Goal: Task Accomplishment & Management: Manage account settings

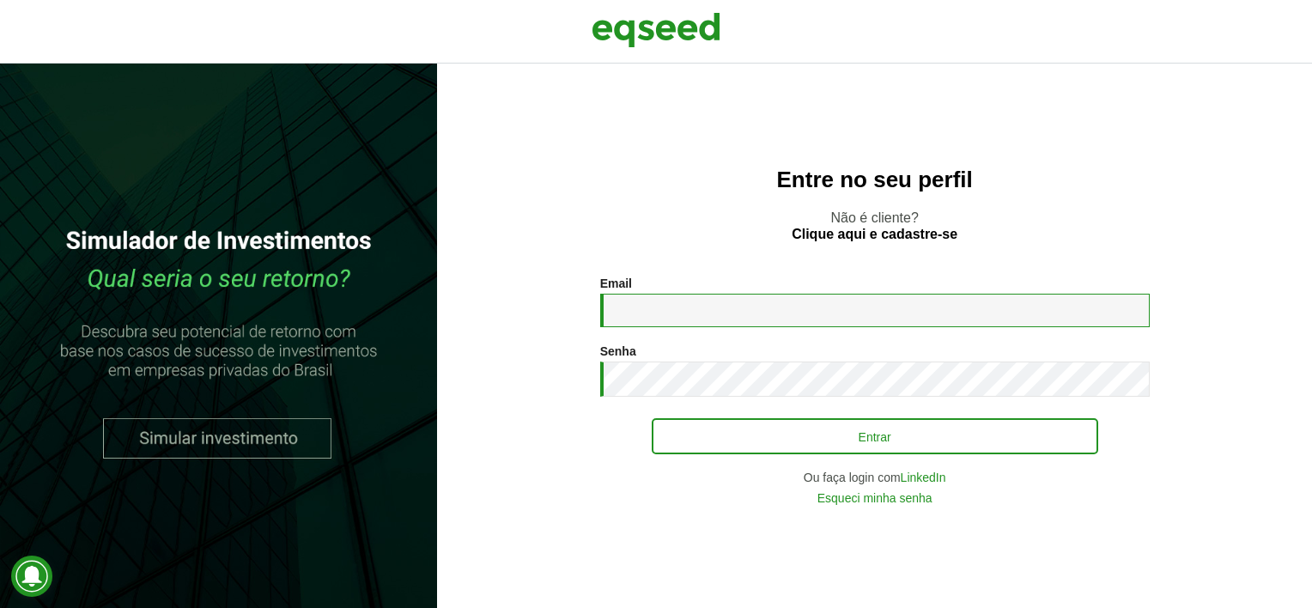
type input "**********"
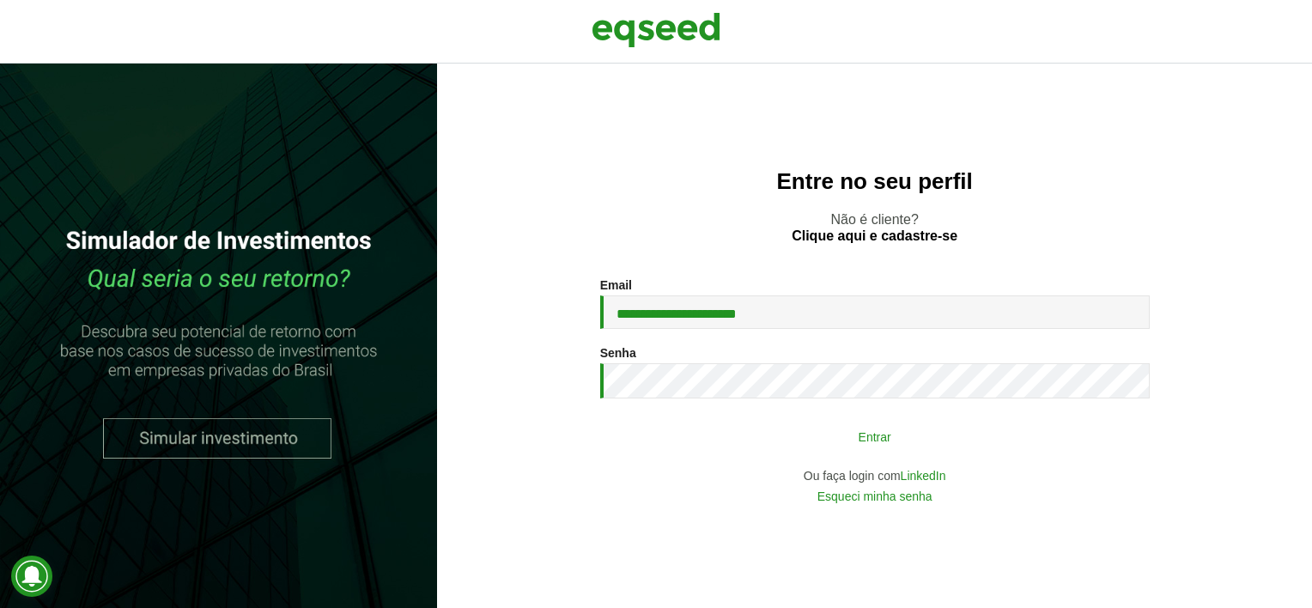
click at [895, 446] on button "Entrar" at bounding box center [875, 436] width 447 height 33
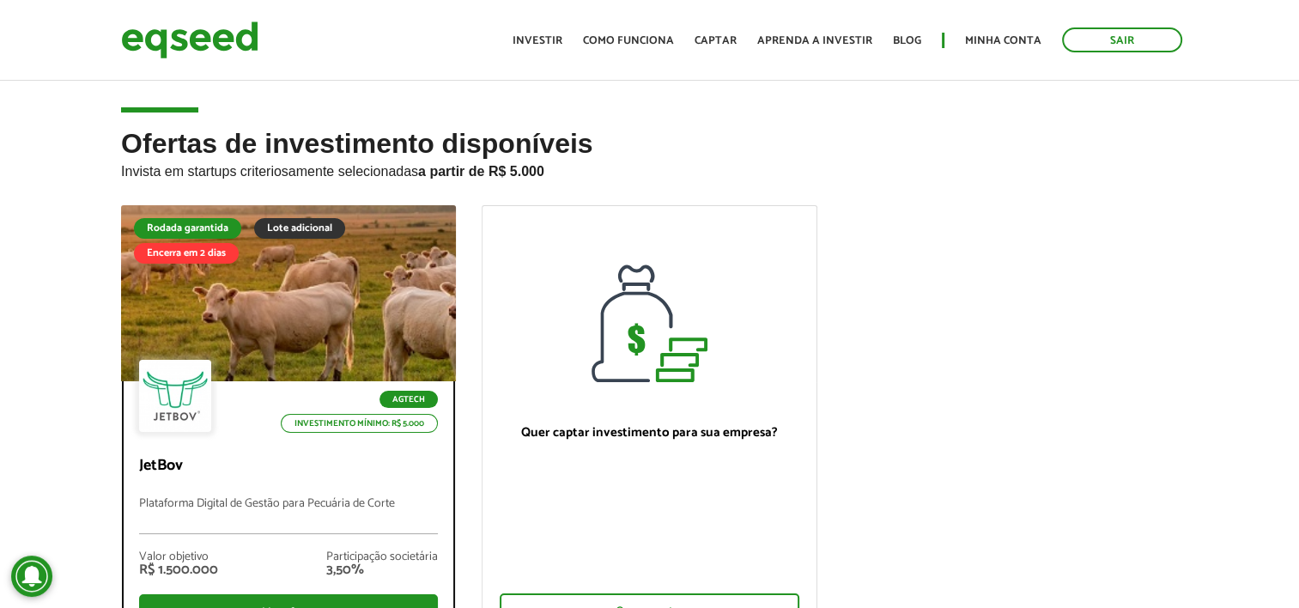
click at [371, 303] on div at bounding box center [289, 293] width 402 height 211
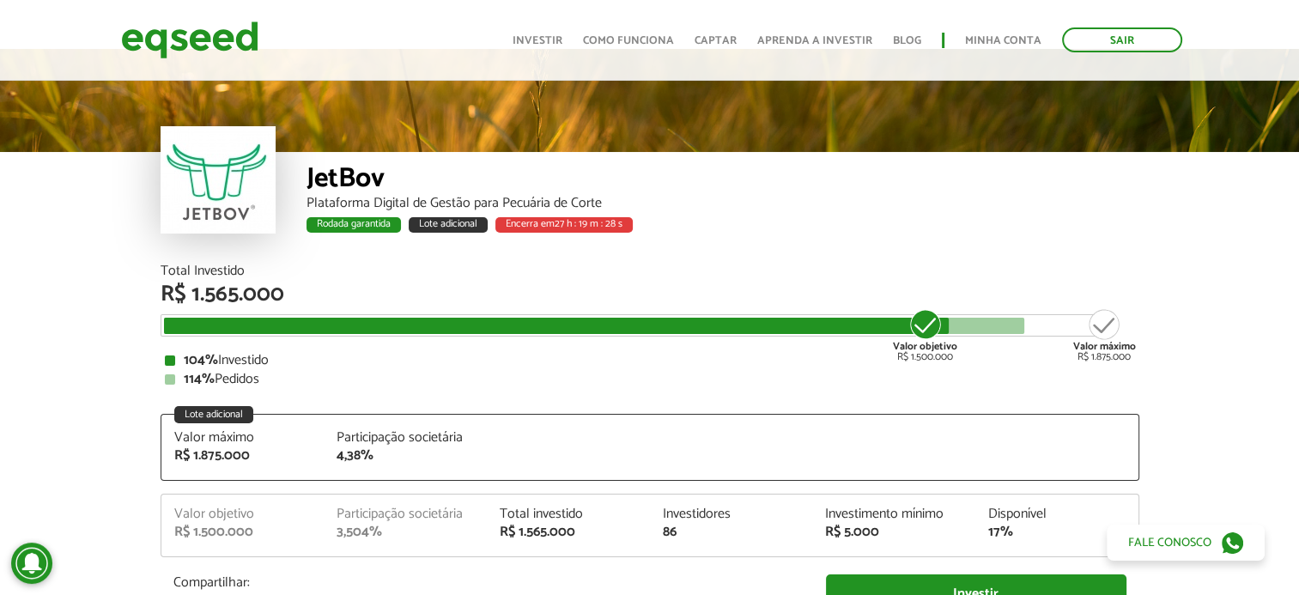
scroll to position [36, 0]
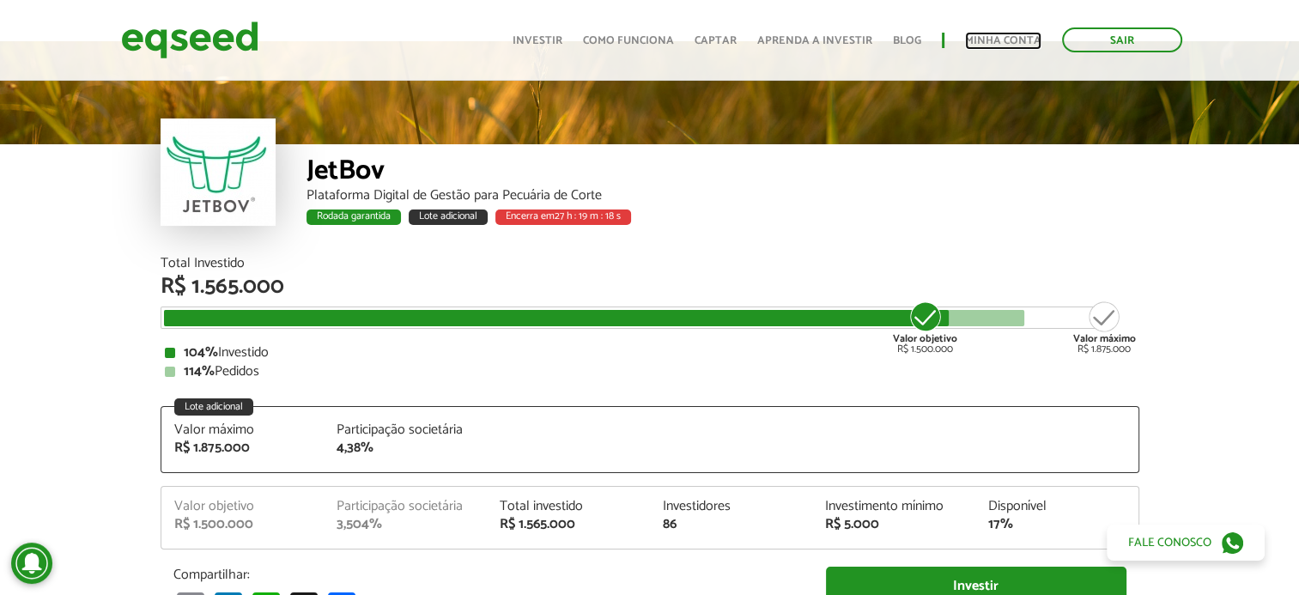
click at [1007, 35] on link "Minha conta" at bounding box center [1003, 40] width 76 height 11
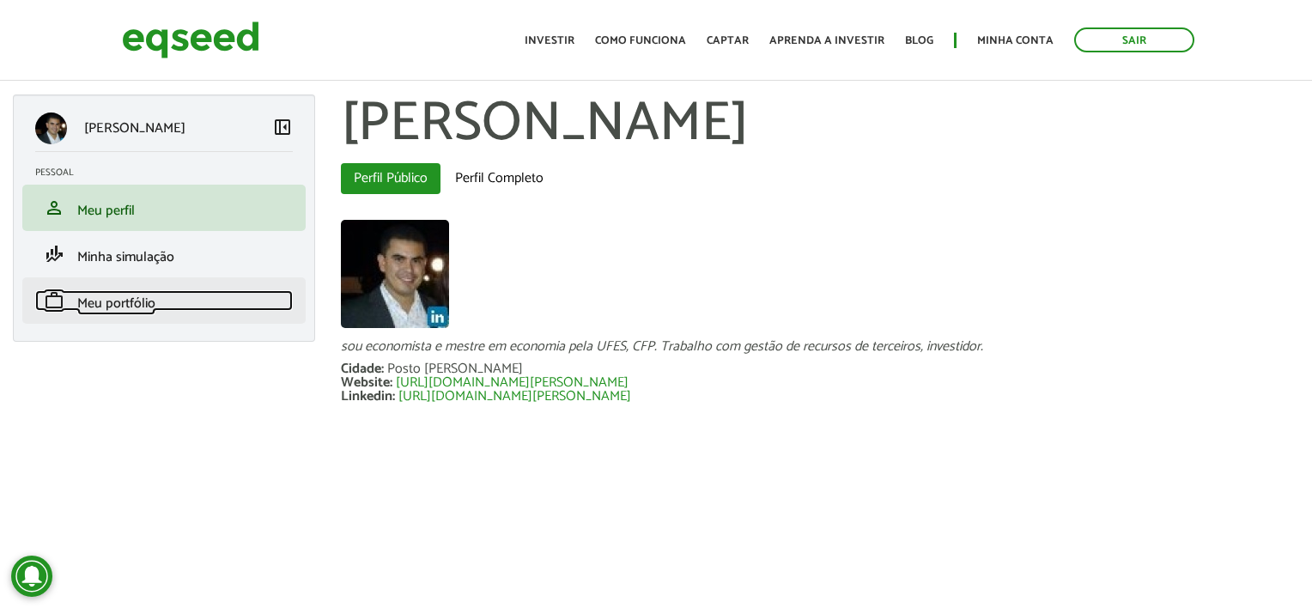
click at [155, 301] on span "Meu portfólio" at bounding box center [116, 303] width 78 height 23
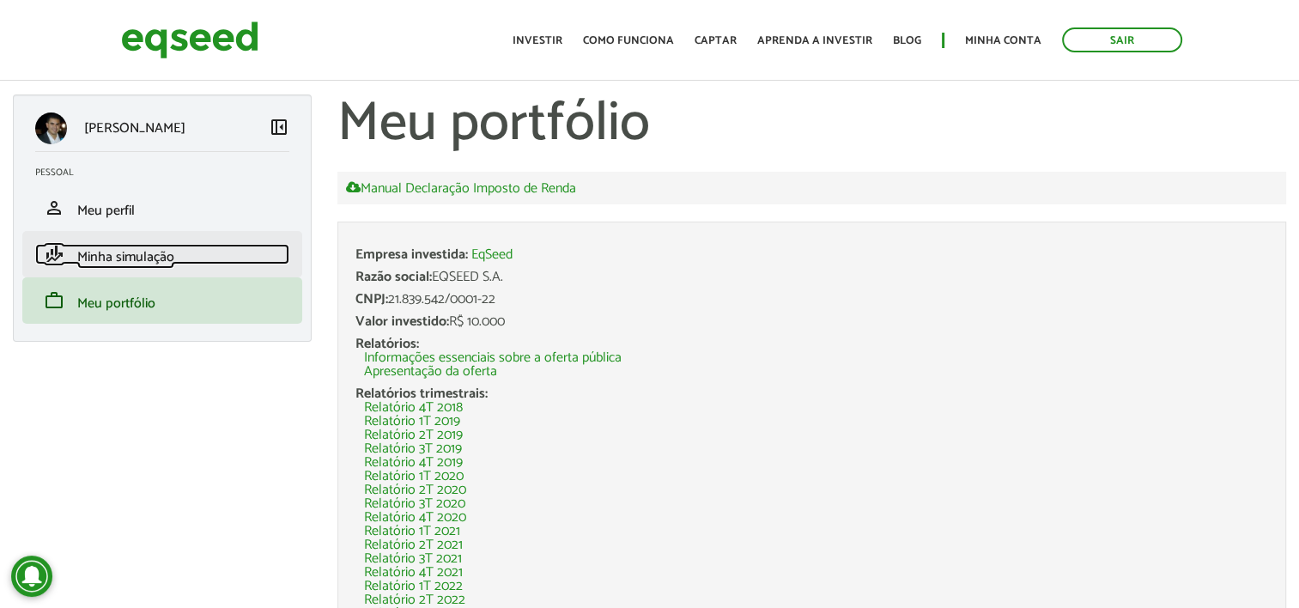
click at [133, 252] on span "Minha simulação" at bounding box center [125, 257] width 97 height 23
